Goal: Task Accomplishment & Management: Use online tool/utility

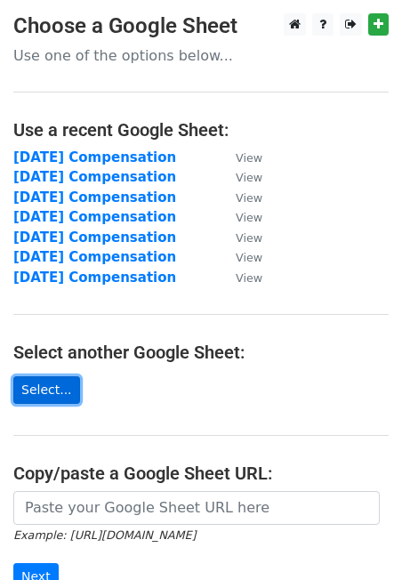
click at [53, 393] on link "Select..." at bounding box center [46, 390] width 67 height 28
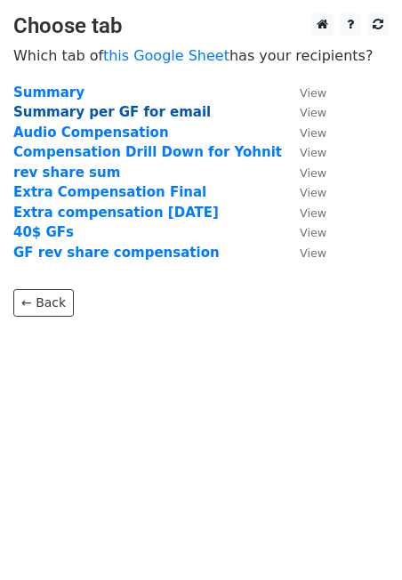
click at [120, 114] on strong "Summary per GF for email" at bounding box center [112, 112] width 198 height 16
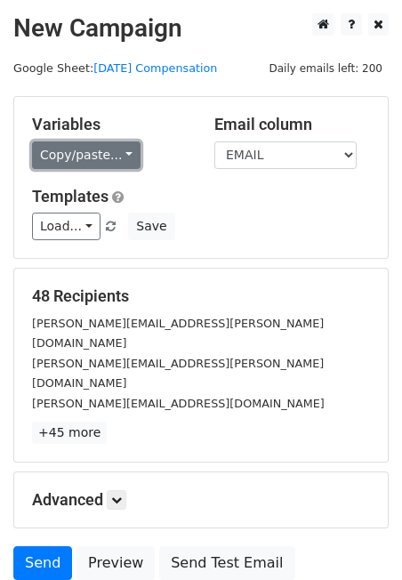
click at [123, 151] on link "Copy/paste..." at bounding box center [86, 156] width 109 height 28
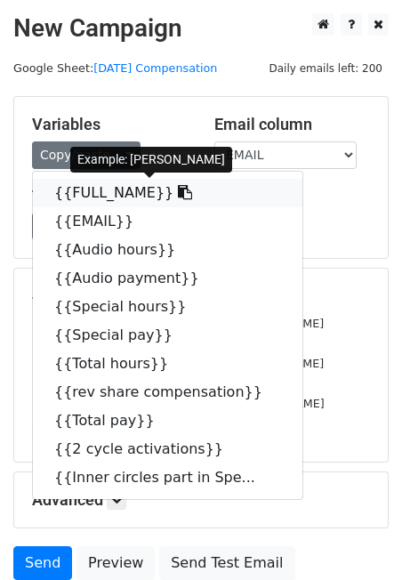
click at [118, 190] on link "{{FULL_NAME}}" at bounding box center [168, 193] width 270 height 28
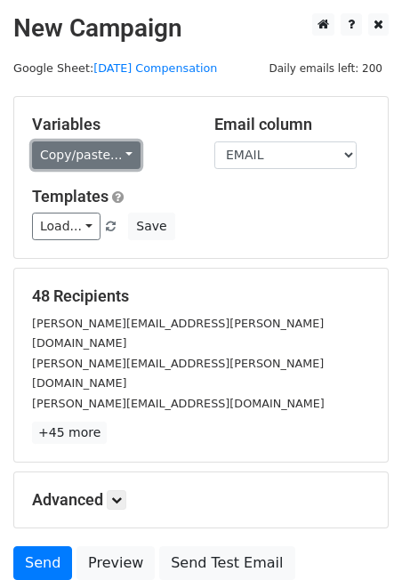
click at [85, 158] on link "Copy/paste..." at bounding box center [86, 156] width 109 height 28
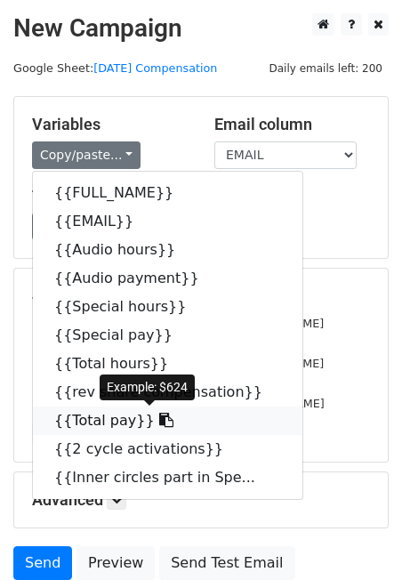
click at [126, 421] on link "{{Total pay}}" at bounding box center [168, 421] width 270 height 28
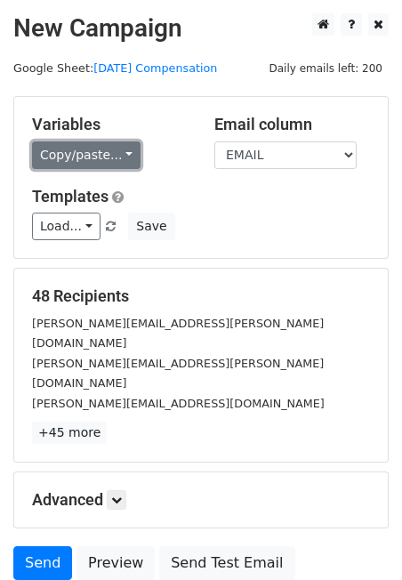
click at [92, 149] on link "Copy/paste..." at bounding box center [86, 156] width 109 height 28
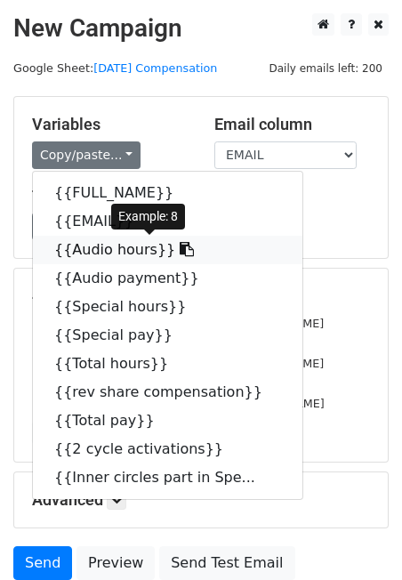
click at [107, 243] on link "{{Audio hours}}" at bounding box center [168, 250] width 270 height 28
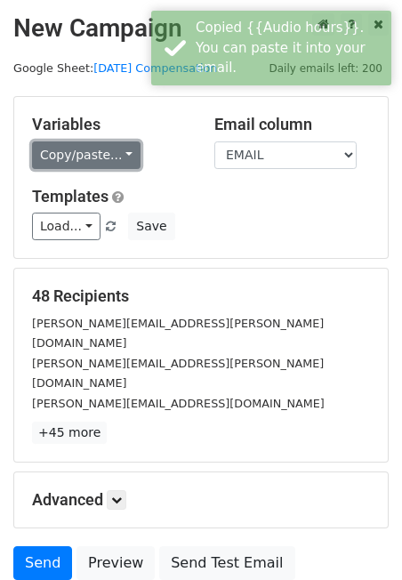
click at [85, 150] on link "Copy/paste..." at bounding box center [86, 156] width 109 height 28
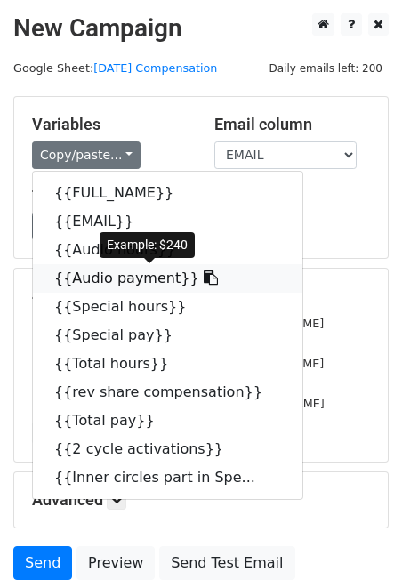
click at [117, 279] on link "{{Audio payment}}" at bounding box center [168, 278] width 270 height 28
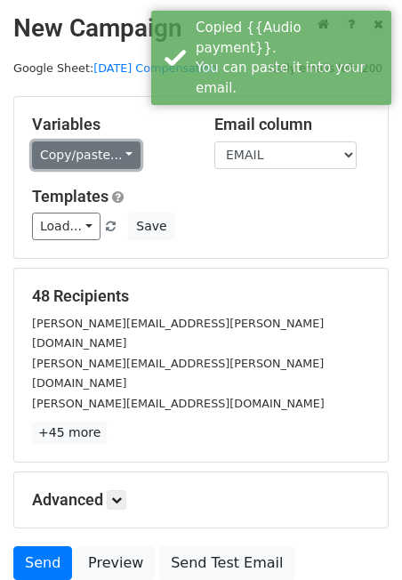
click at [77, 161] on link "Copy/paste..." at bounding box center [86, 156] width 109 height 28
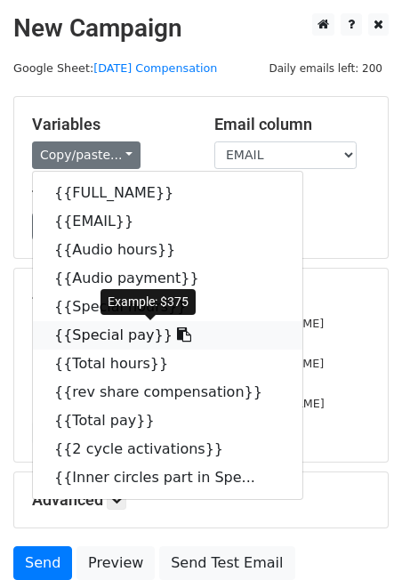
click at [103, 336] on link "{{Special pay}}" at bounding box center [168, 335] width 270 height 28
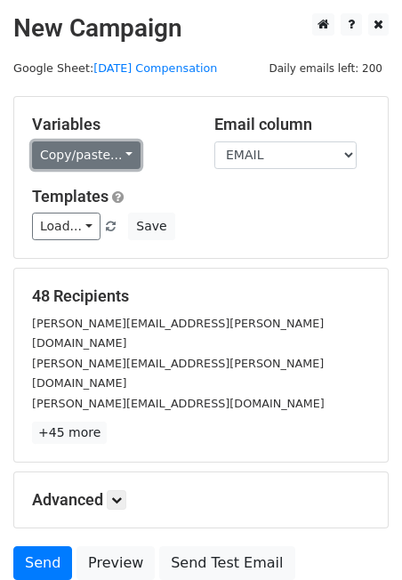
click at [83, 150] on link "Copy/paste..." at bounding box center [86, 156] width 109 height 28
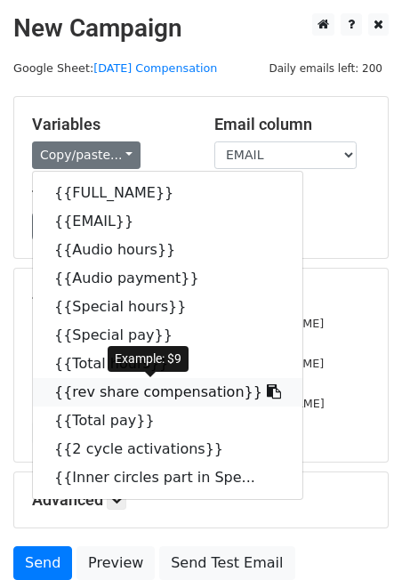
click at [138, 387] on link "{{rev share compensation}}" at bounding box center [168, 392] width 270 height 28
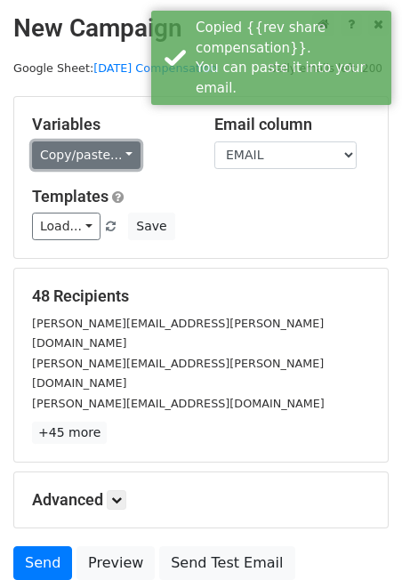
click at [89, 152] on link "Copy/paste..." at bounding box center [86, 156] width 109 height 28
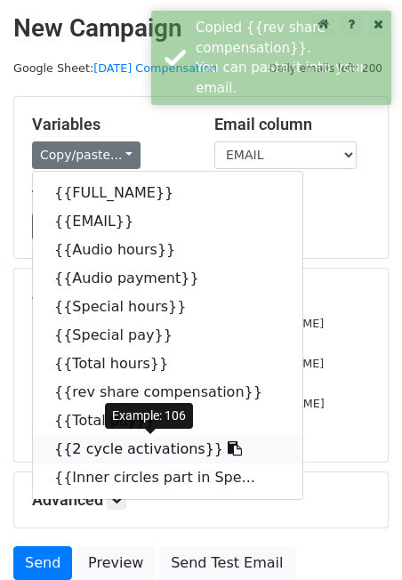
click at [128, 441] on link "{{2 cycle activations}}" at bounding box center [168, 449] width 270 height 28
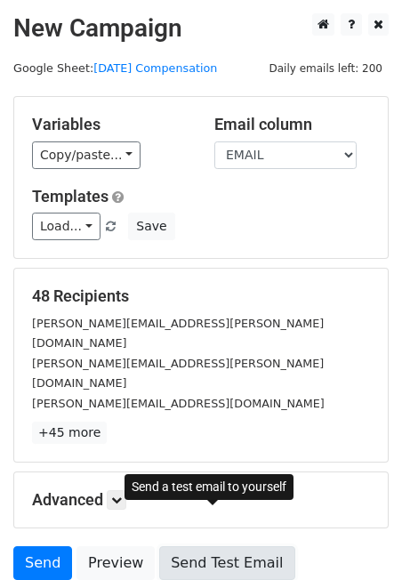
click at [210, 546] on link "Send Test Email" at bounding box center [226, 563] width 135 height 34
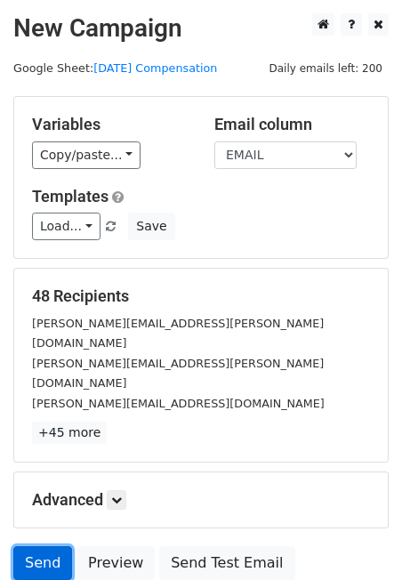
click at [56, 546] on link "Send" at bounding box center [42, 563] width 59 height 34
